Goal: Task Accomplishment & Management: Use online tool/utility

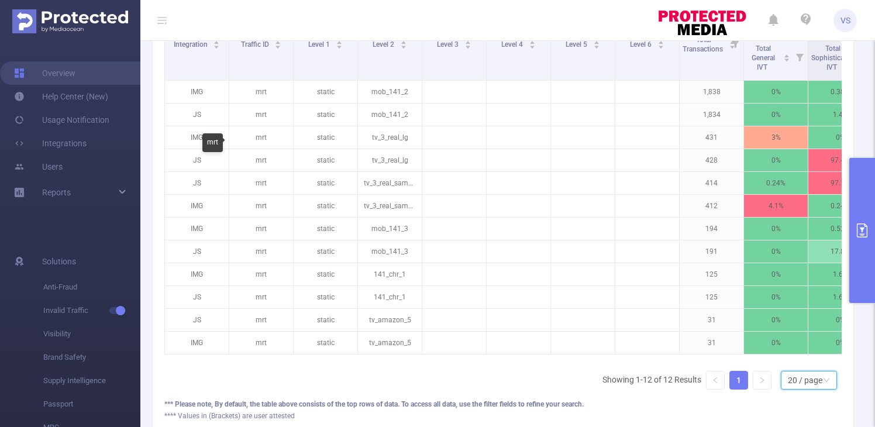
scroll to position [376, 0]
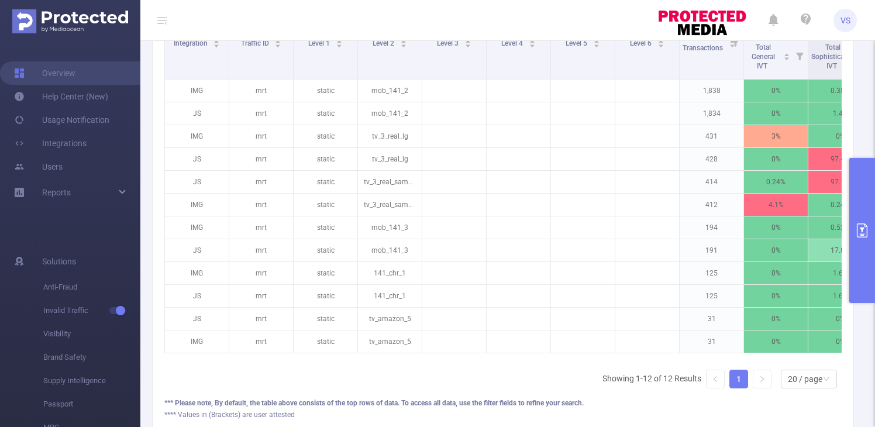
click at [859, 229] on icon "primary" at bounding box center [862, 230] width 14 height 14
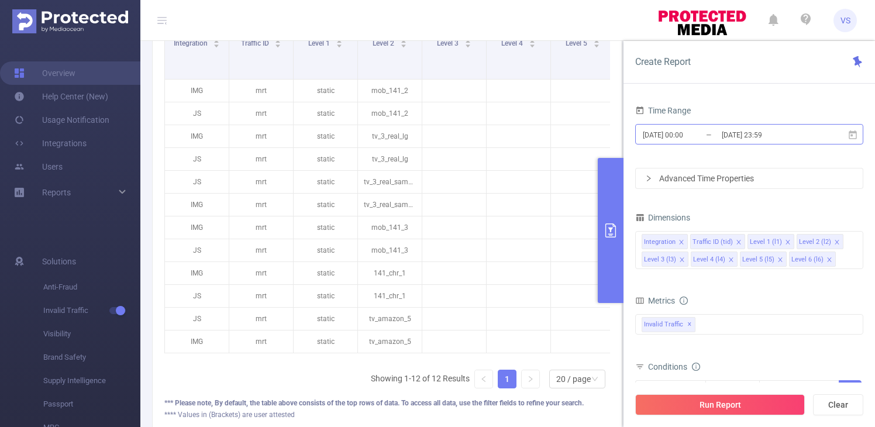
click at [727, 134] on input "[DATE] 23:59" at bounding box center [767, 135] width 95 height 16
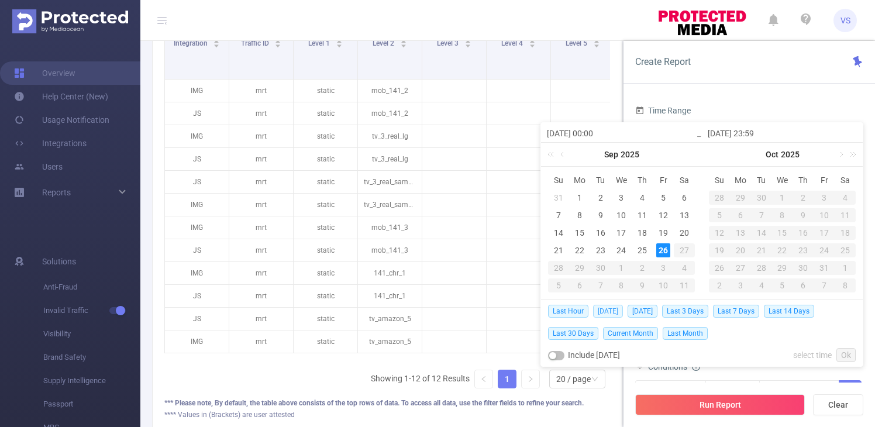
click at [610, 311] on span "[DATE]" at bounding box center [608, 311] width 30 height 13
type input "[DATE] 00:00"
type input "[DATE] 23:59"
click at [610, 311] on div "% # Download PDF Integration Traffic ID Level 1 Level 2 Level 3 Level 4 Level 5…" at bounding box center [387, 199] width 470 height 468
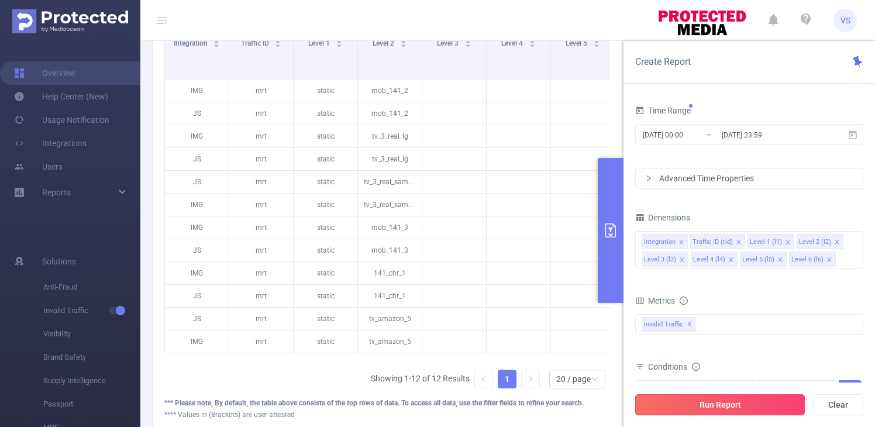
click at [696, 396] on button "Run Report" at bounding box center [720, 404] width 170 height 21
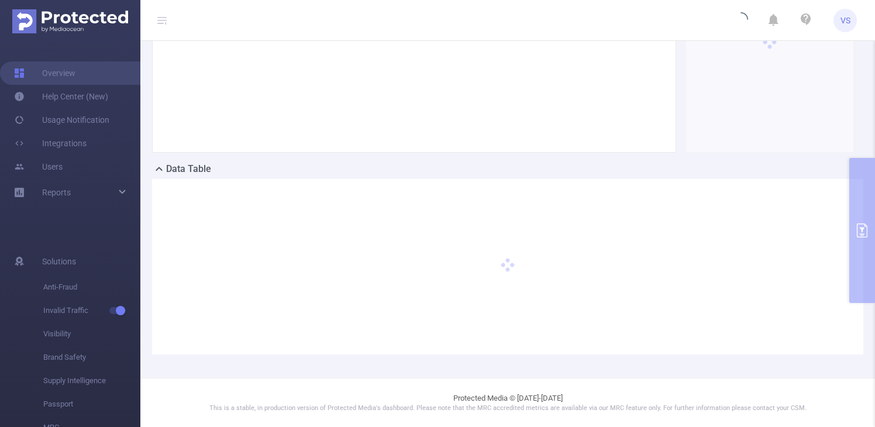
scroll to position [4, 0]
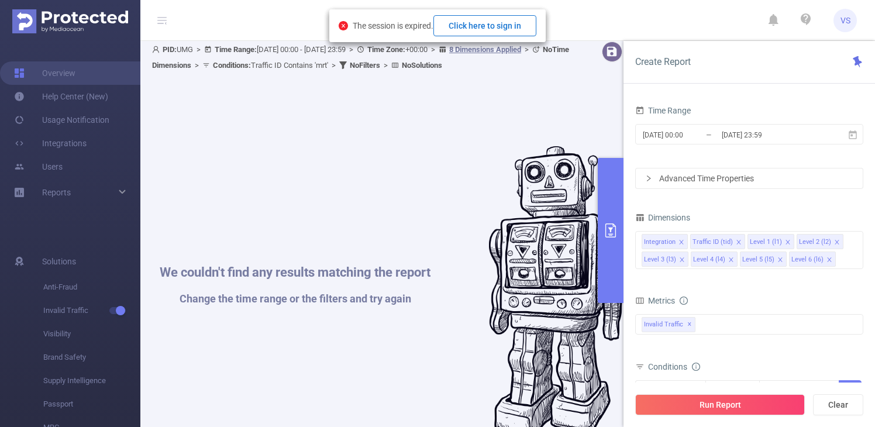
click at [500, 27] on button "Click here to sign in" at bounding box center [484, 25] width 103 height 21
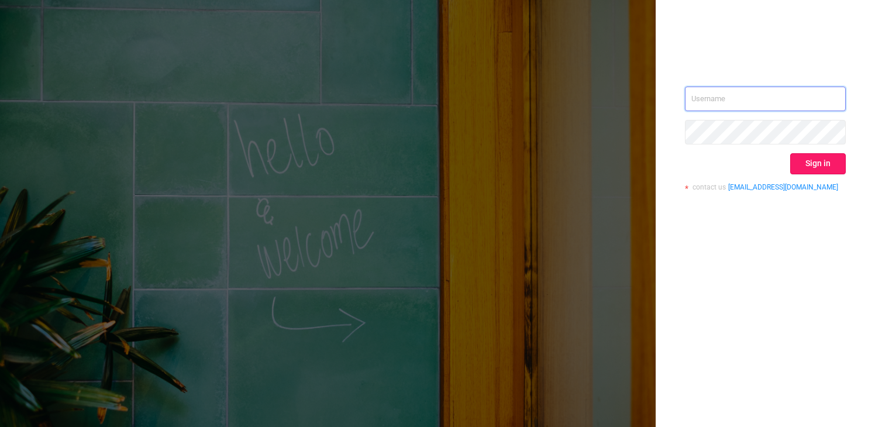
type input "vladilen.sitnikov@umg.team"
click at [807, 157] on button "Sign in" at bounding box center [818, 163] width 56 height 21
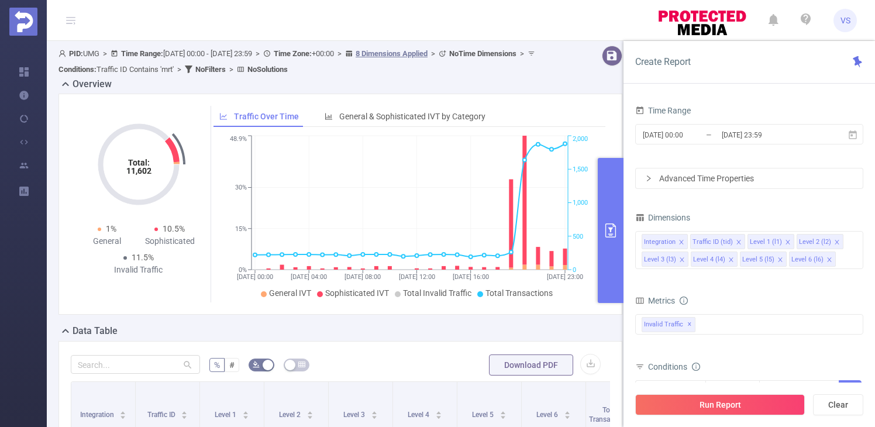
click at [613, 280] on button "primary" at bounding box center [610, 230] width 26 height 145
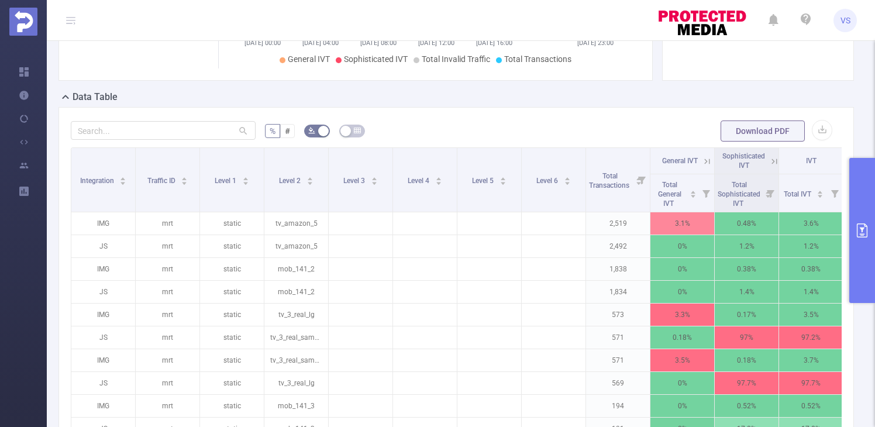
scroll to position [0, 4]
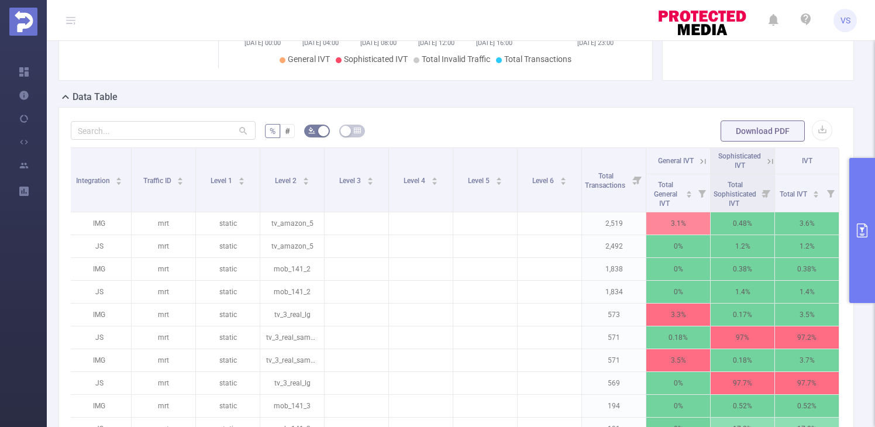
click at [870, 237] on button "primary" at bounding box center [862, 230] width 26 height 145
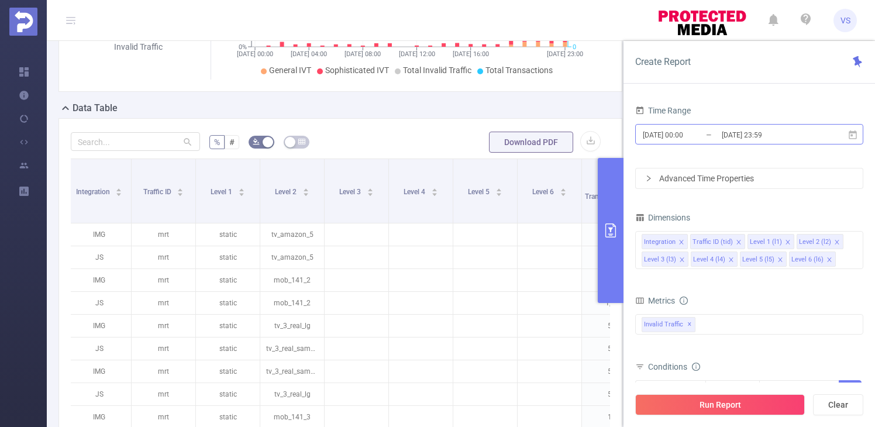
click at [724, 134] on input "[DATE] 23:59" at bounding box center [767, 135] width 95 height 16
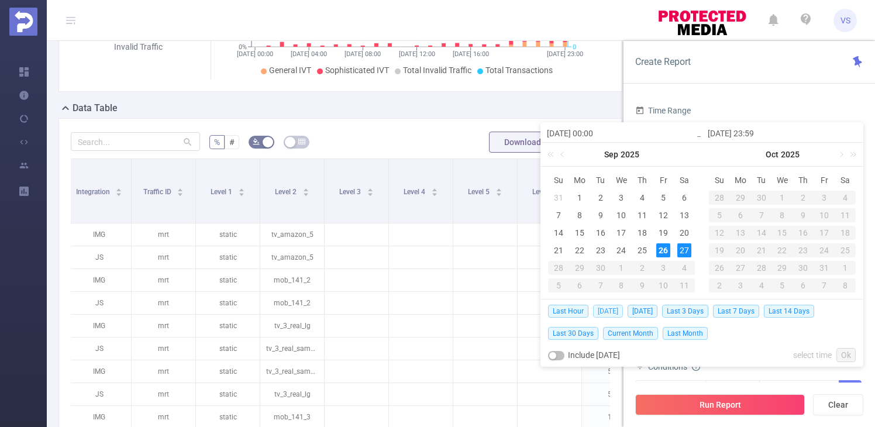
click at [602, 310] on span "[DATE]" at bounding box center [608, 311] width 30 height 13
type input "[DATE] 00:00"
type input "[DATE] 23:59"
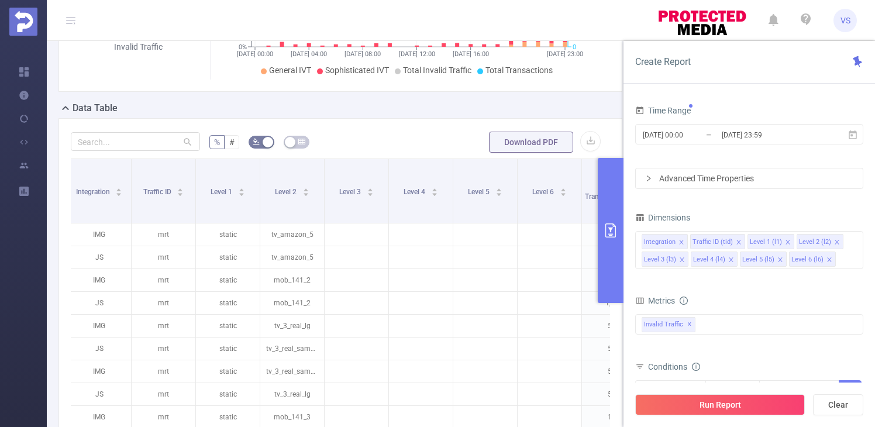
click at [602, 310] on p "1,834" at bounding box center [614, 303] width 64 height 22
click at [725, 405] on button "Run Report" at bounding box center [720, 404] width 170 height 21
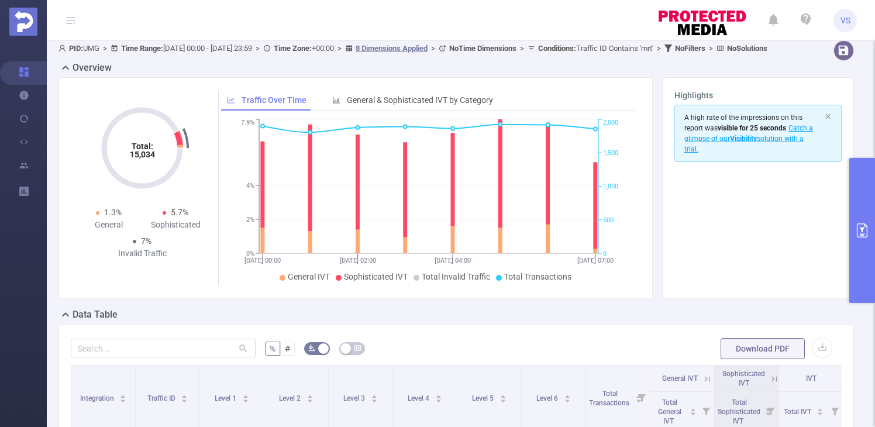
scroll to position [4, 0]
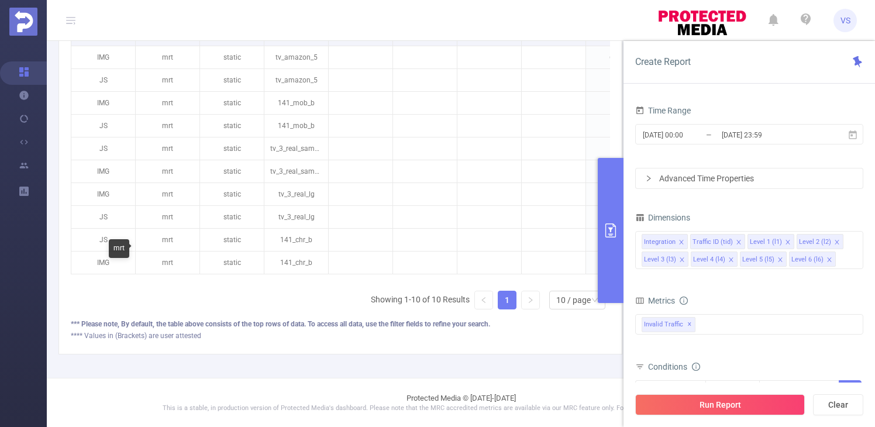
scroll to position [400, 0]
click at [723, 399] on button "Run Report" at bounding box center [720, 404] width 170 height 21
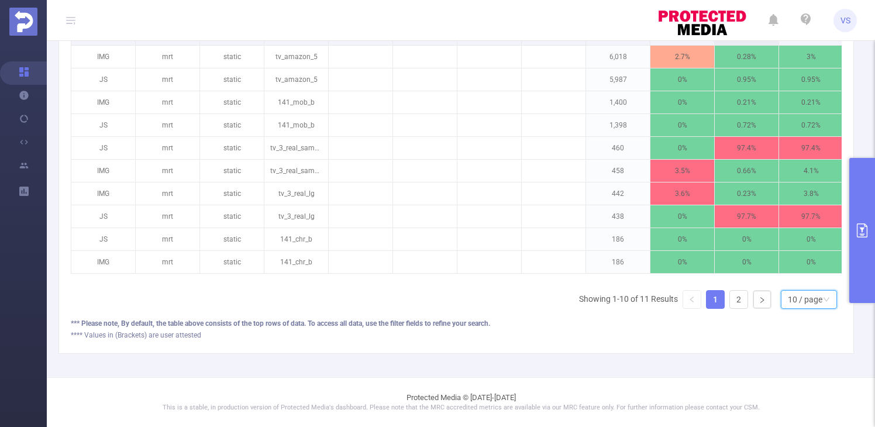
click at [798, 298] on div "10 / page" at bounding box center [804, 300] width 34 height 18
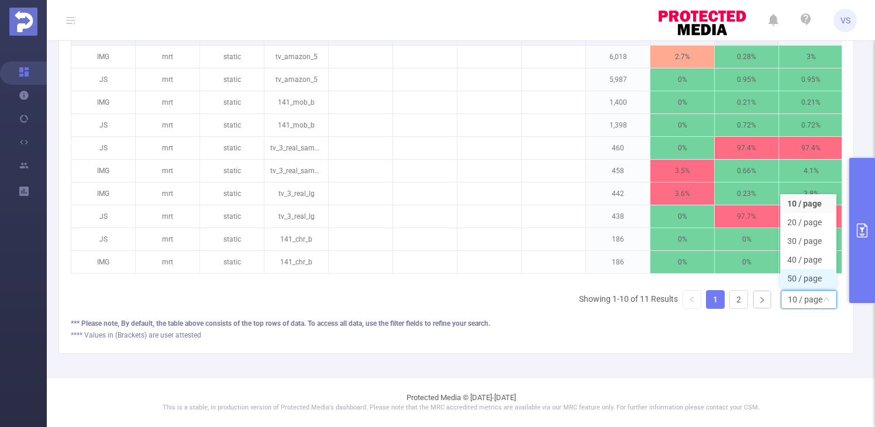
click at [803, 275] on li "50 / page" at bounding box center [808, 278] width 56 height 19
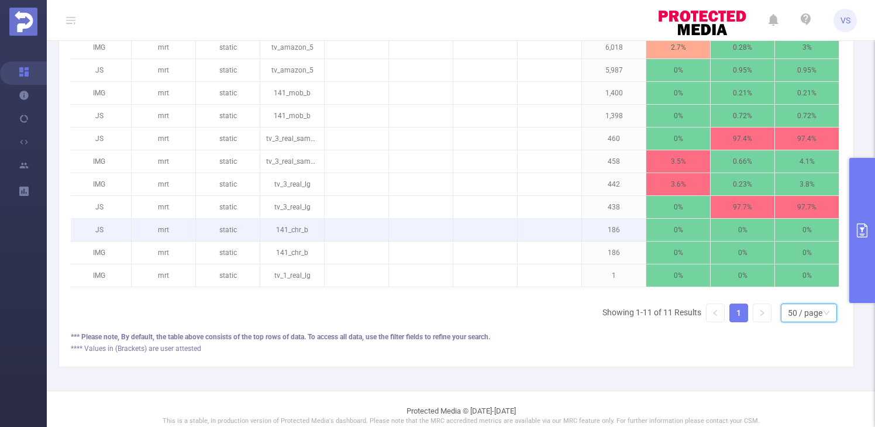
scroll to position [423, 0]
